Goal: Find specific page/section: Find specific page/section

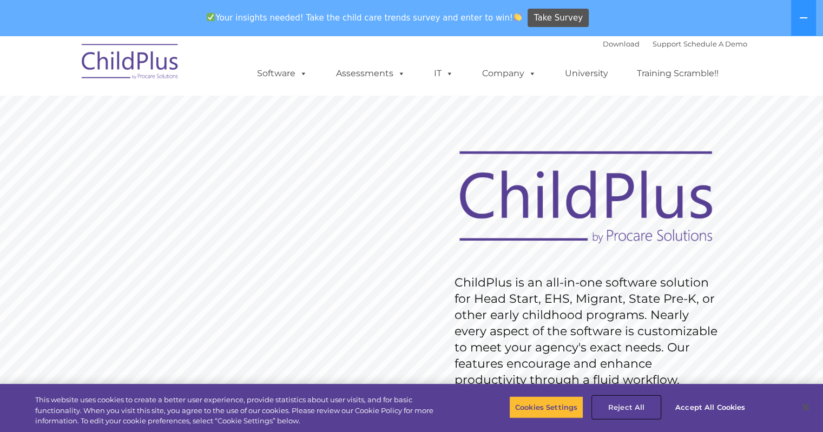
click at [631, 404] on button "Reject All" at bounding box center [627, 407] width 68 height 23
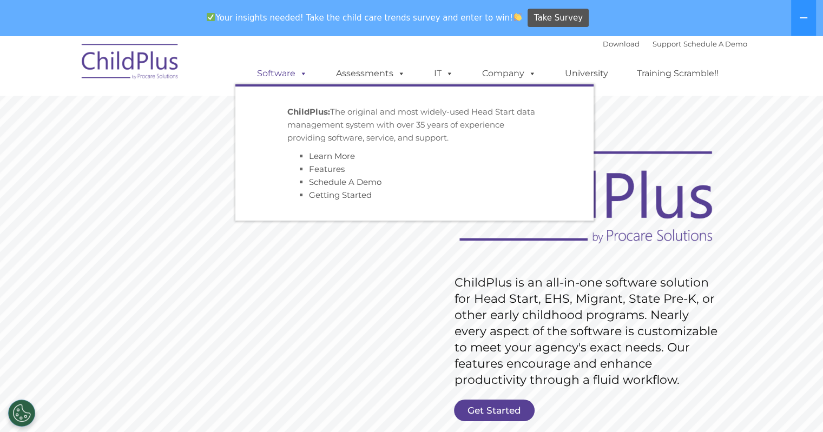
click at [285, 74] on link "Software" at bounding box center [282, 74] width 72 height 22
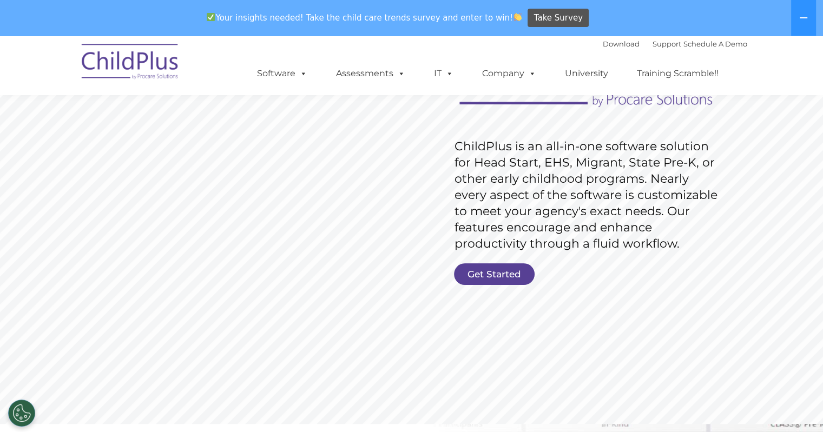
scroll to position [130, 0]
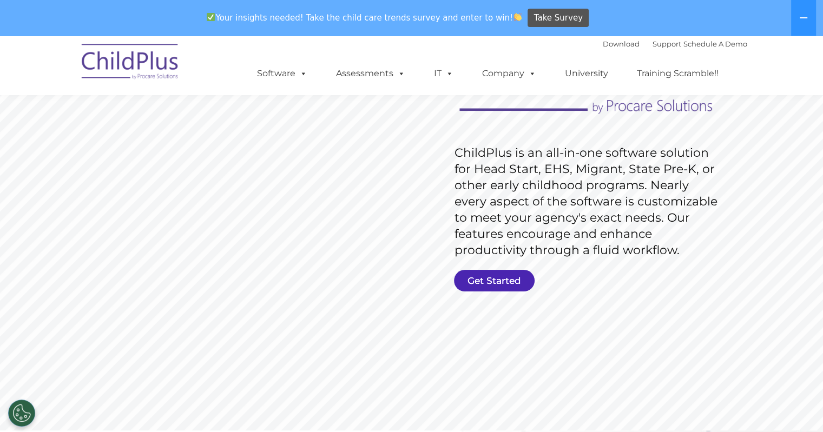
click at [478, 280] on link "Get Started" at bounding box center [494, 281] width 81 height 22
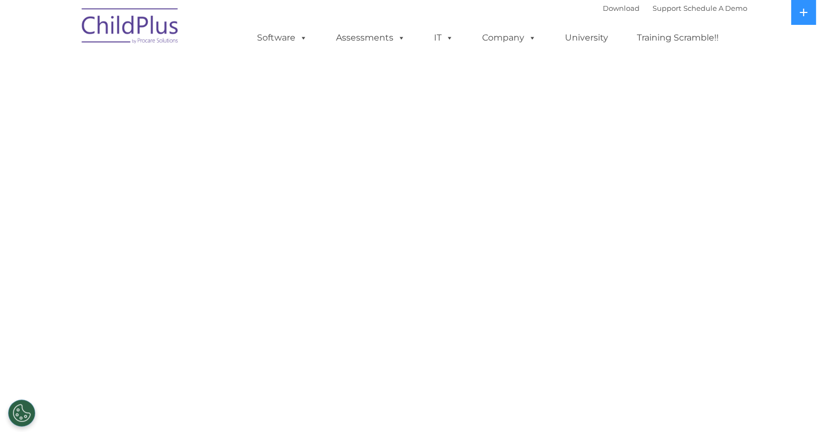
select select "MEDIUM"
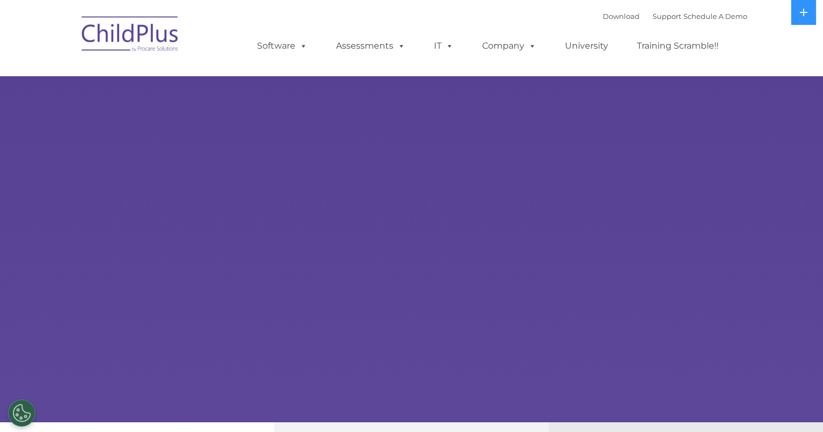
select select "MEDIUM"
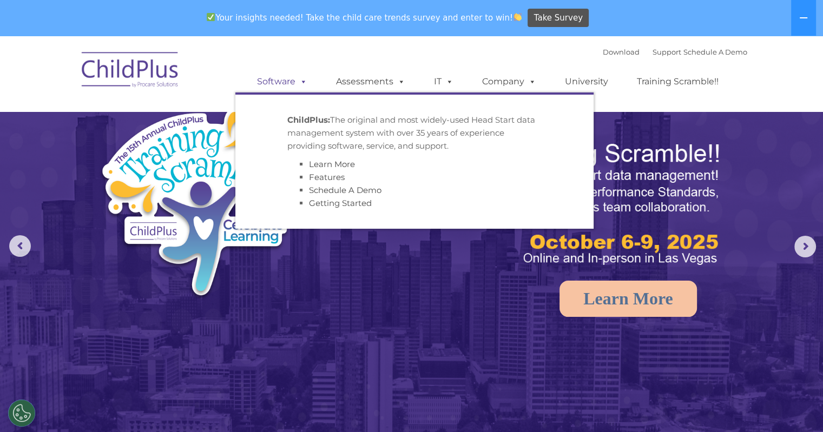
click at [299, 85] on span at bounding box center [302, 81] width 12 height 10
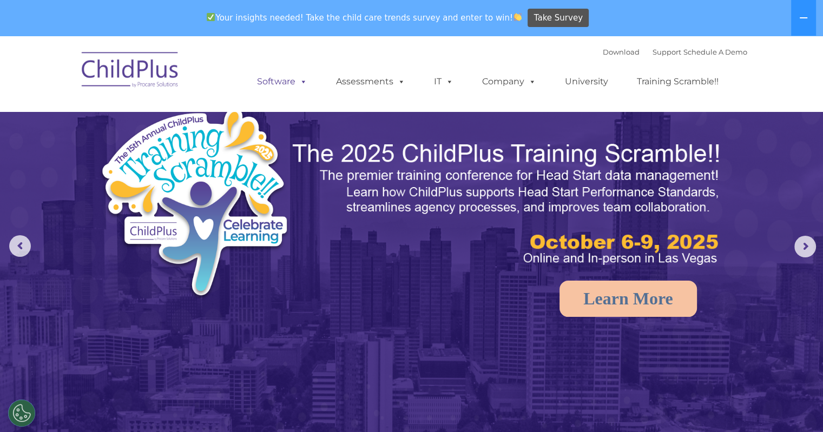
click at [274, 81] on link "Software" at bounding box center [282, 82] width 72 height 22
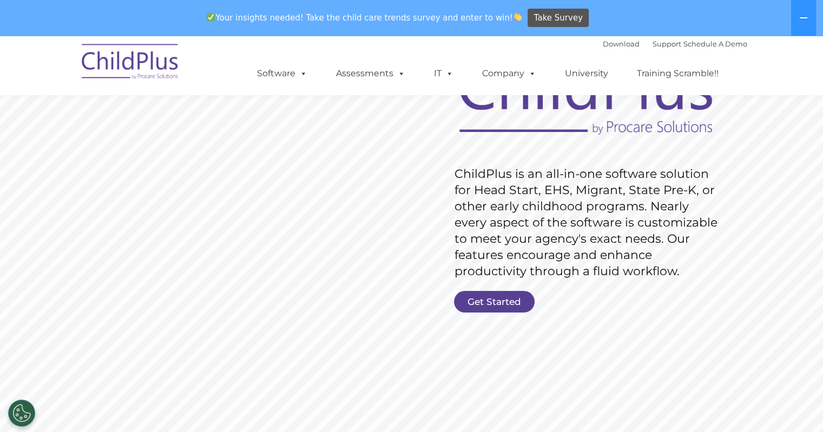
scroll to position [110, 0]
click at [516, 298] on link "Get Started" at bounding box center [494, 301] width 81 height 22
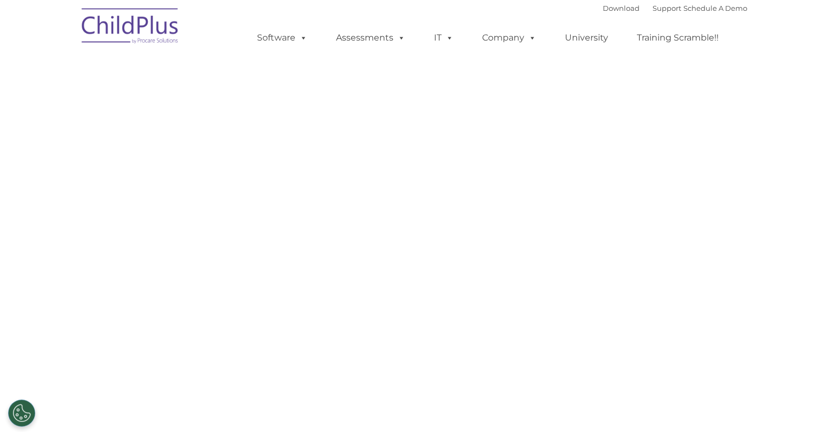
select select "MEDIUM"
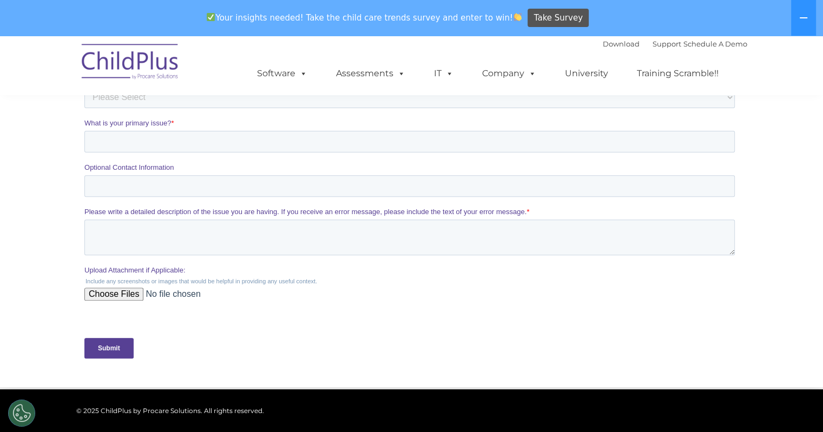
scroll to position [344, 0]
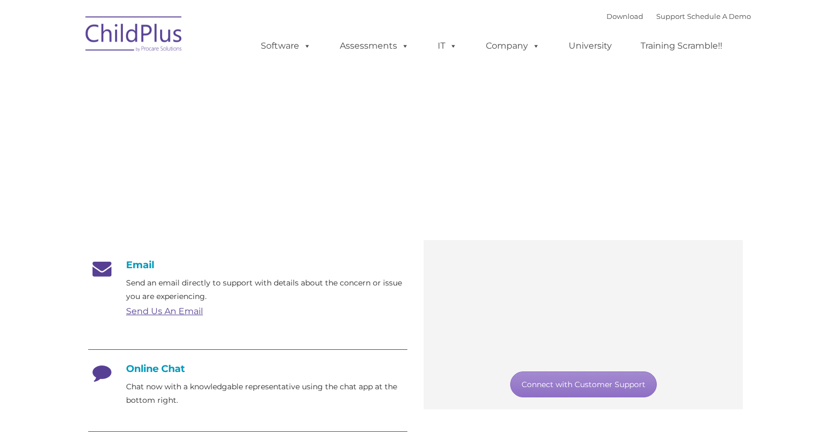
type input ""
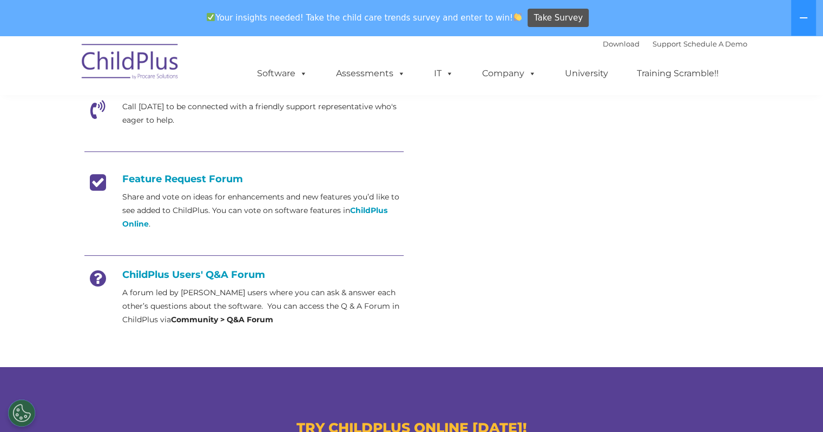
scroll to position [381, 0]
click at [607, 43] on link "Download" at bounding box center [621, 44] width 37 height 9
